Goal: Task Accomplishment & Management: Use online tool/utility

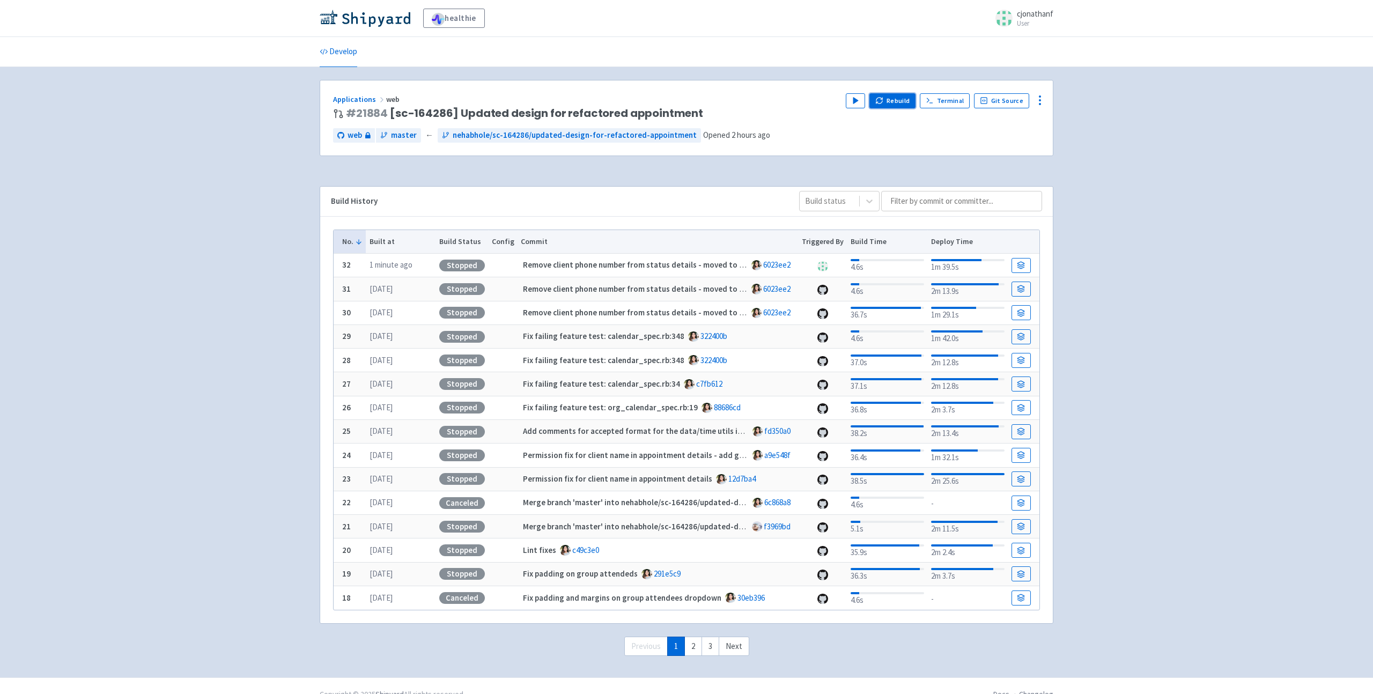
click at [894, 95] on button "Rebuild" at bounding box center [892, 100] width 46 height 15
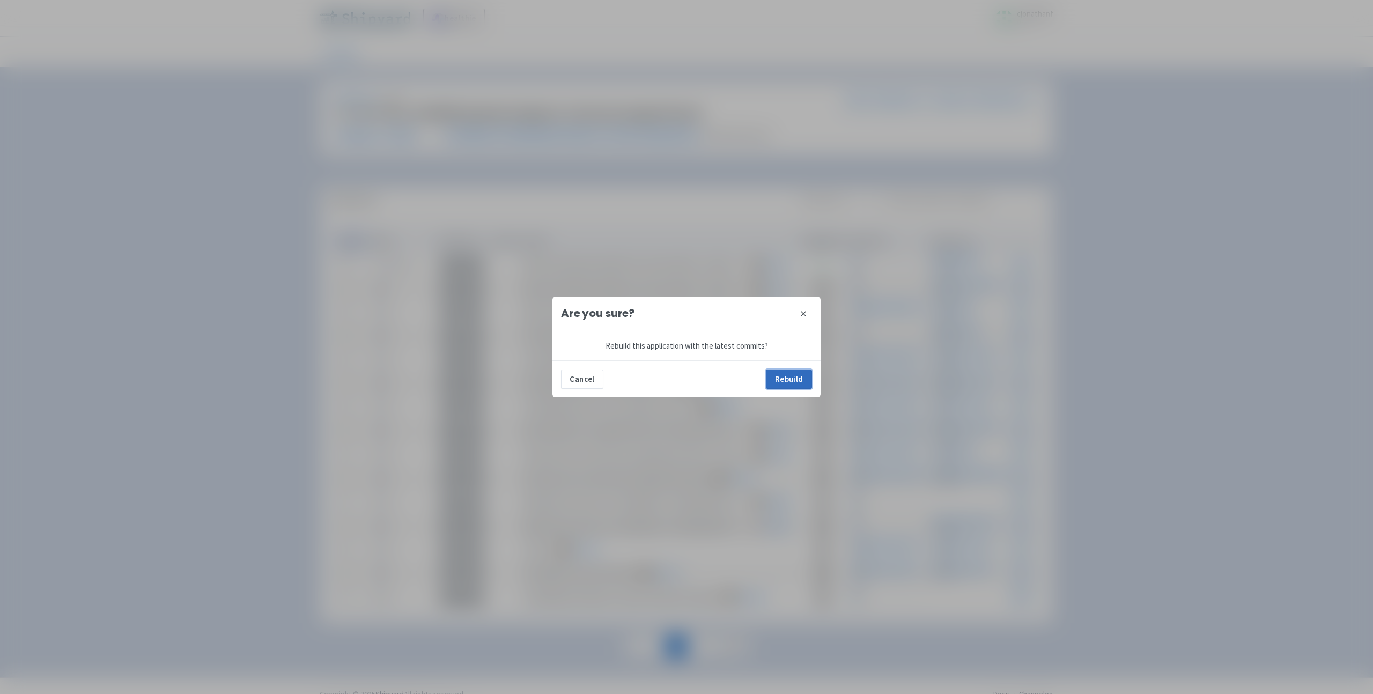
click at [804, 371] on button "Rebuild" at bounding box center [789, 379] width 46 height 19
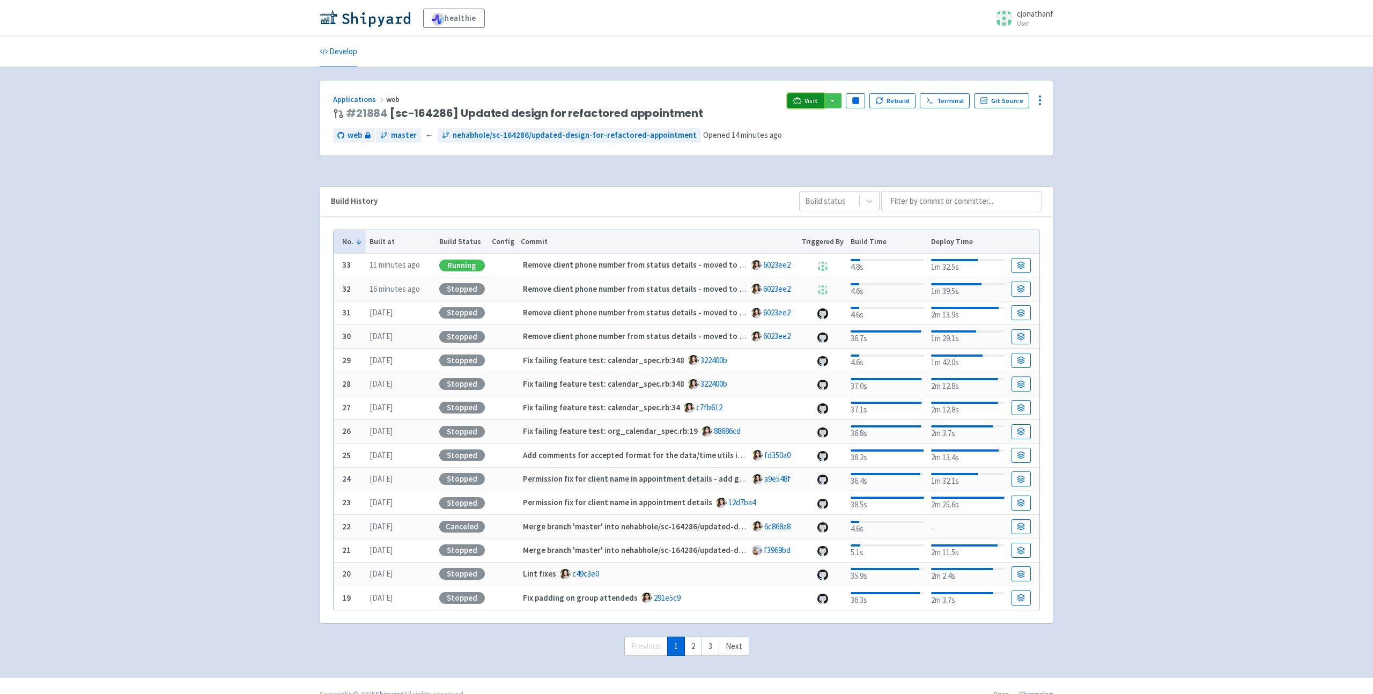
click at [808, 97] on link "Visit" at bounding box center [805, 100] width 36 height 15
